Goal: Find specific page/section: Find specific page/section

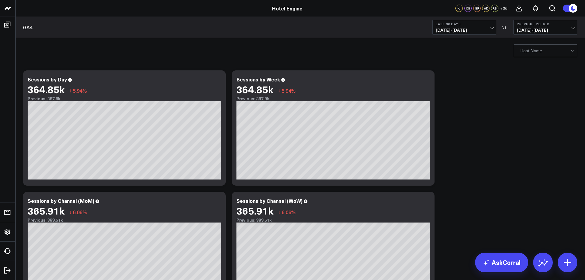
click at [377, 26] on div "GA4 Last 30 Days 07/12/25 - 08/10/25 VS Previous Period 06/12/25 - 07/11/25" at bounding box center [300, 27] width 570 height 21
click at [150, 32] on div "GA4 Last 30 Days 07/12/25 - 08/10/25 VS Previous Period 06/12/25 - 07/11/25" at bounding box center [300, 27] width 570 height 21
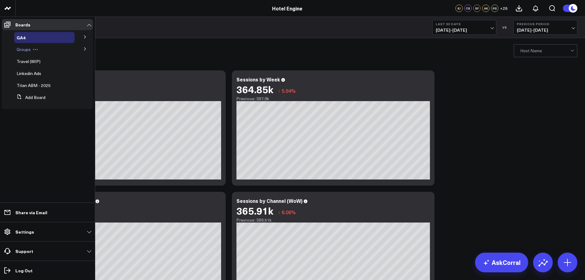
click at [26, 52] on span "Groups" at bounding box center [24, 49] width 14 height 6
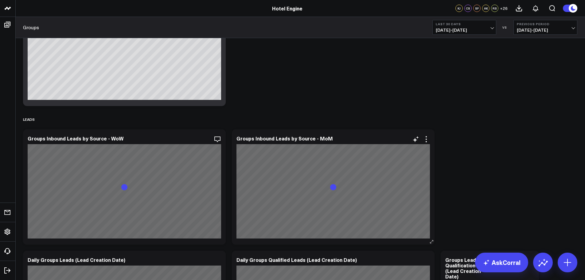
scroll to position [246, 0]
